Goal: Check status: Check status

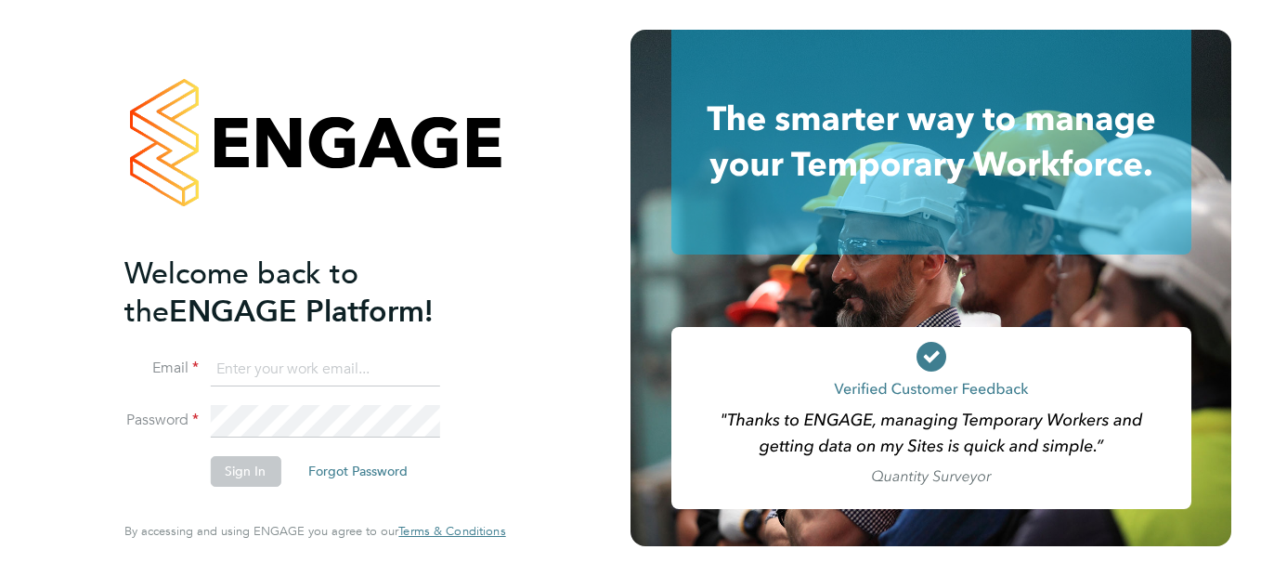
click at [364, 370] on input at bounding box center [324, 369] width 229 height 33
paste input "[EMAIL_ADDRESS][PERSON_NAME][DOMAIN_NAME]"
type input "[EMAIL_ADDRESS][PERSON_NAME][DOMAIN_NAME]"
click at [224, 483] on button "Sign In" at bounding box center [245, 471] width 71 height 30
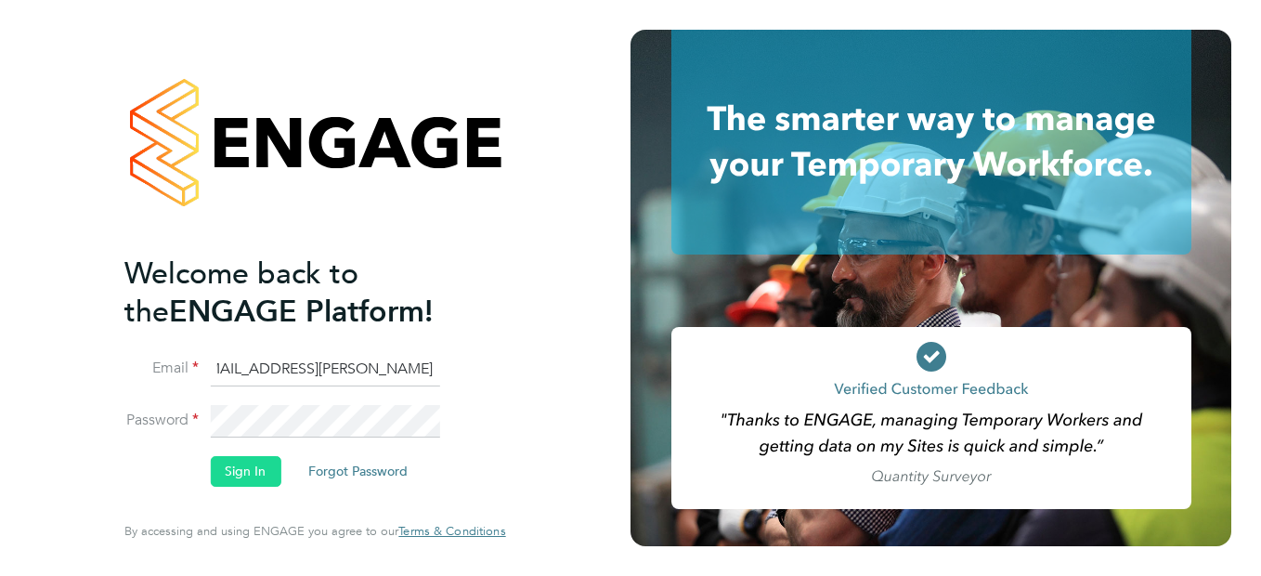
scroll to position [0, 0]
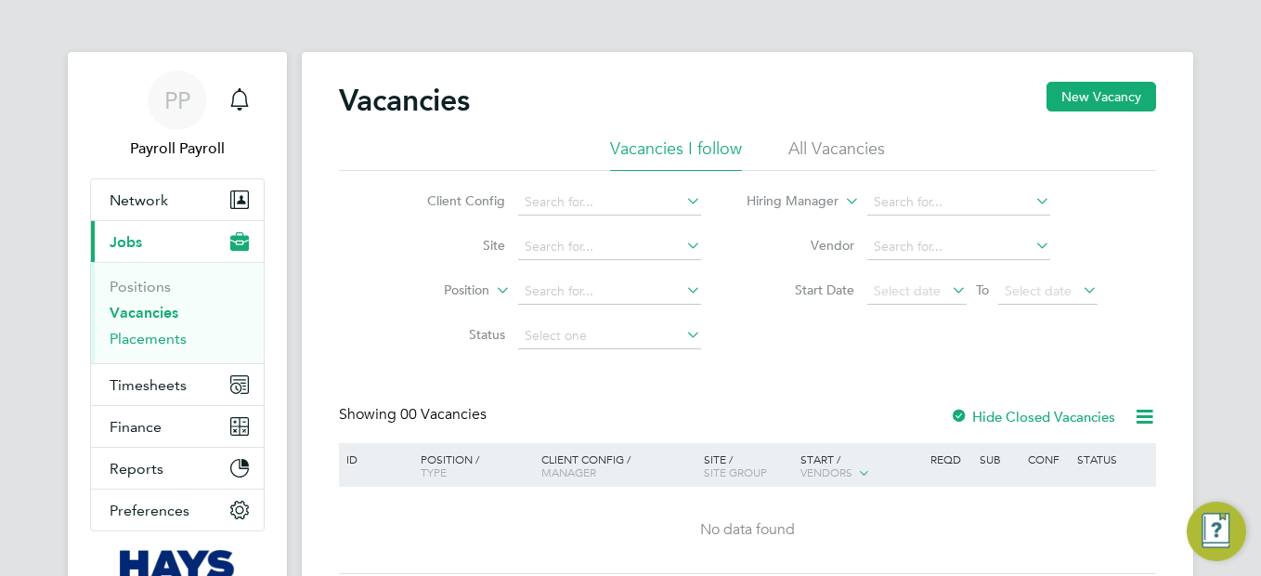
click at [157, 341] on link "Placements" at bounding box center [148, 339] width 77 height 18
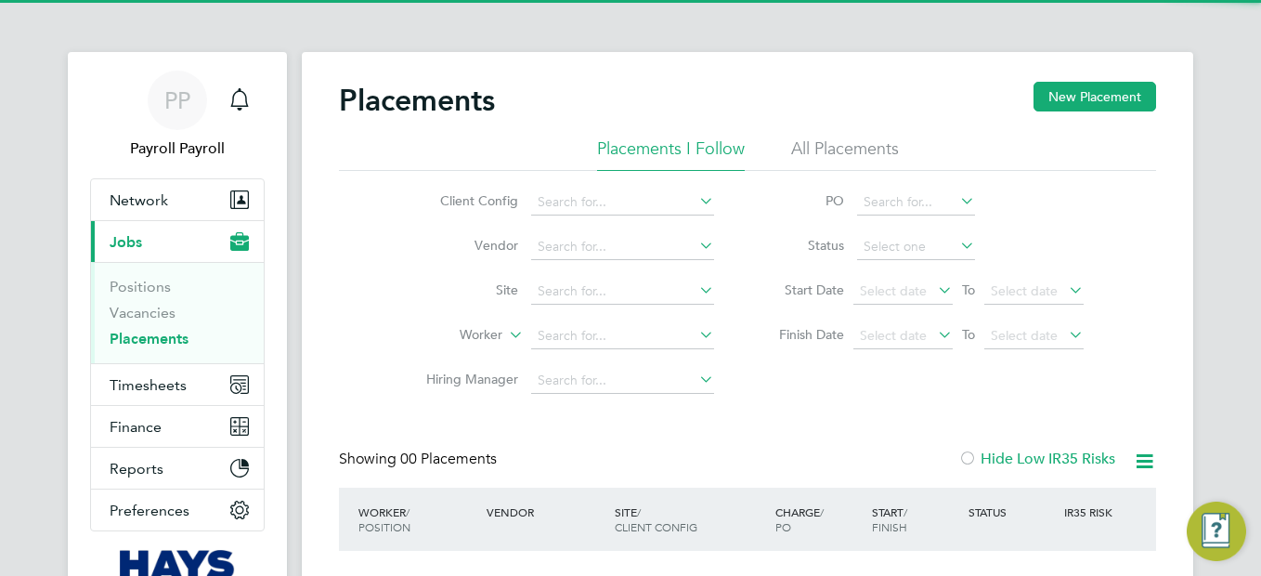
click at [797, 150] on li "All Placements" at bounding box center [845, 153] width 108 height 33
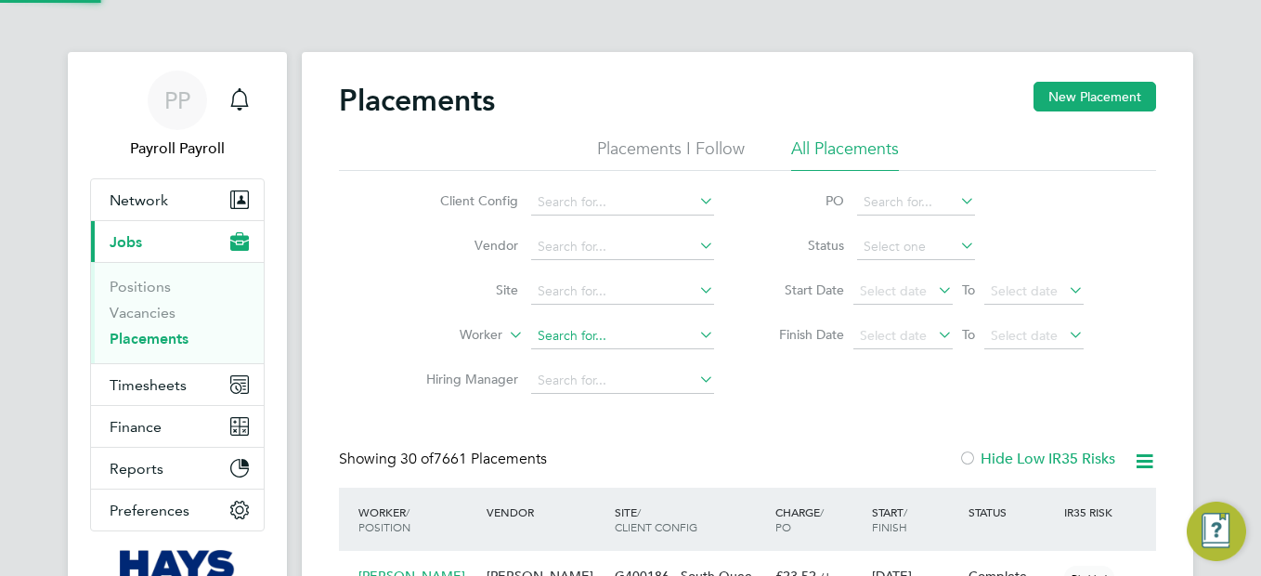
click at [571, 342] on input at bounding box center [622, 336] width 183 height 26
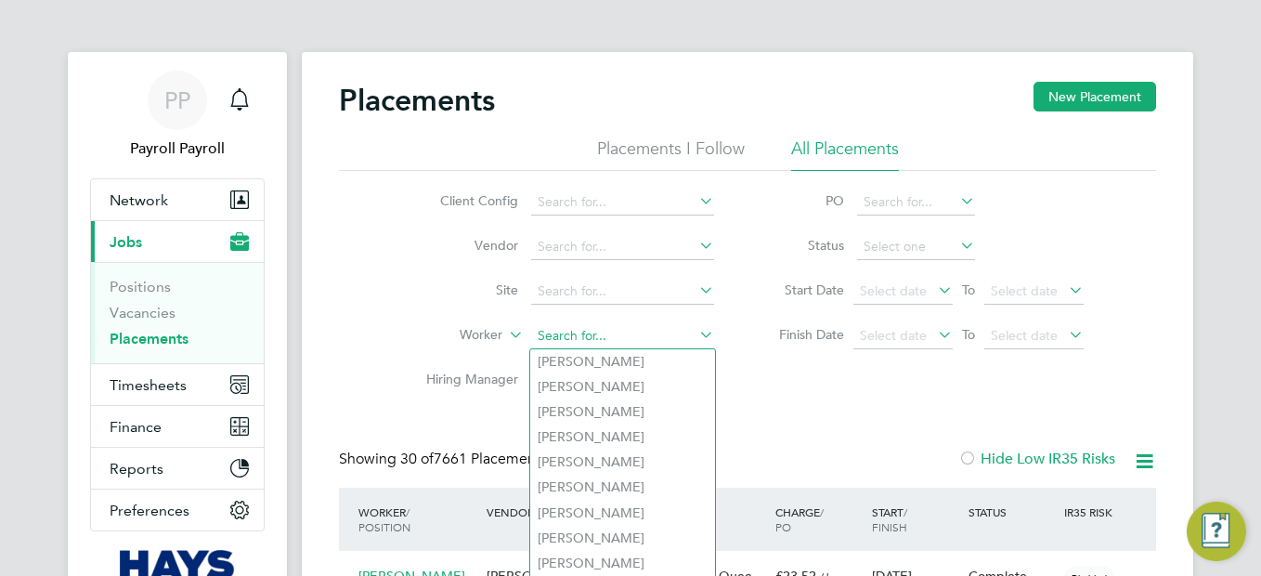
paste input "Nattrass"
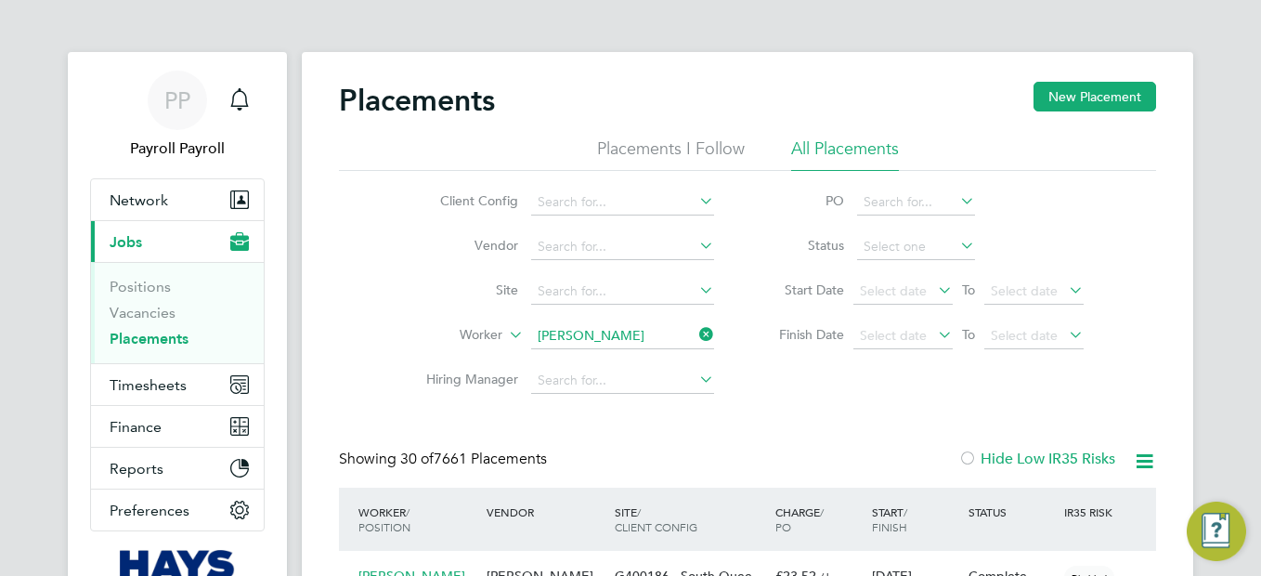
click at [572, 359] on li "Owen Nattrass" at bounding box center [644, 361] width 229 height 25
type input "Owen Nattrass"
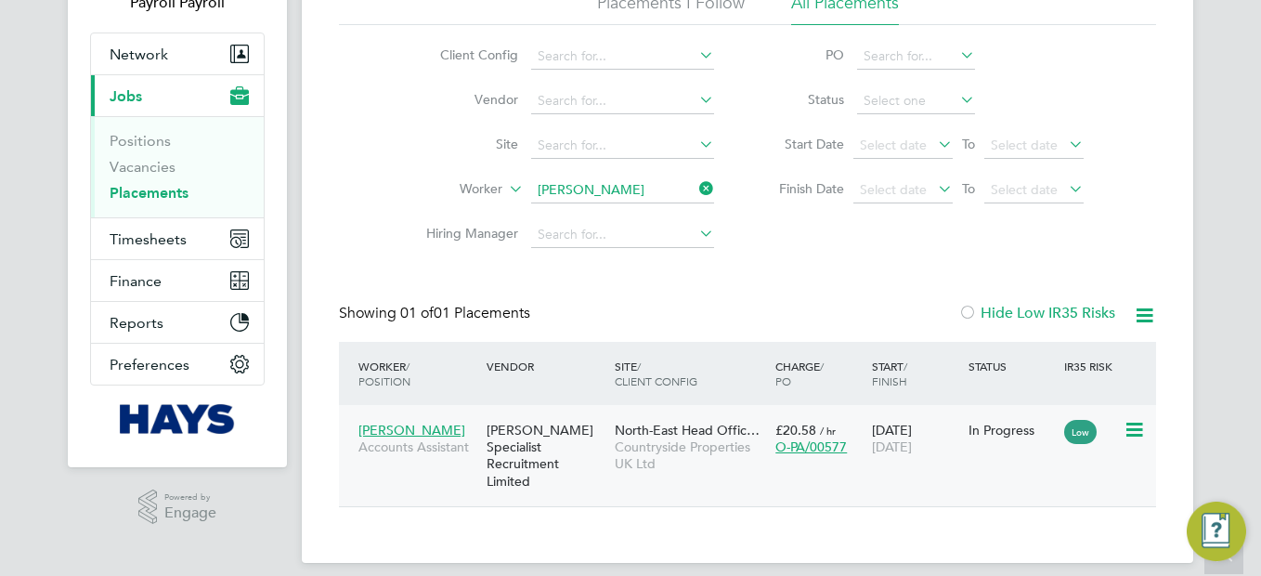
click at [669, 431] on span "North-East Head Offic…" at bounding box center [687, 430] width 145 height 17
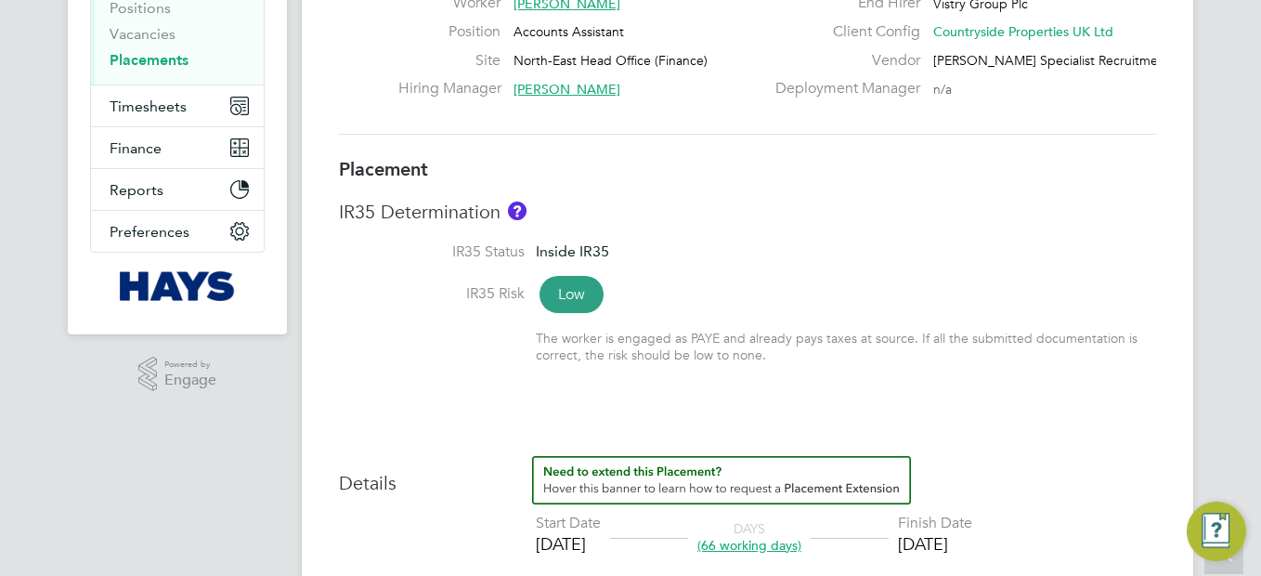
scroll to position [372, 0]
